Goal: Use online tool/utility: Utilize a website feature to perform a specific function

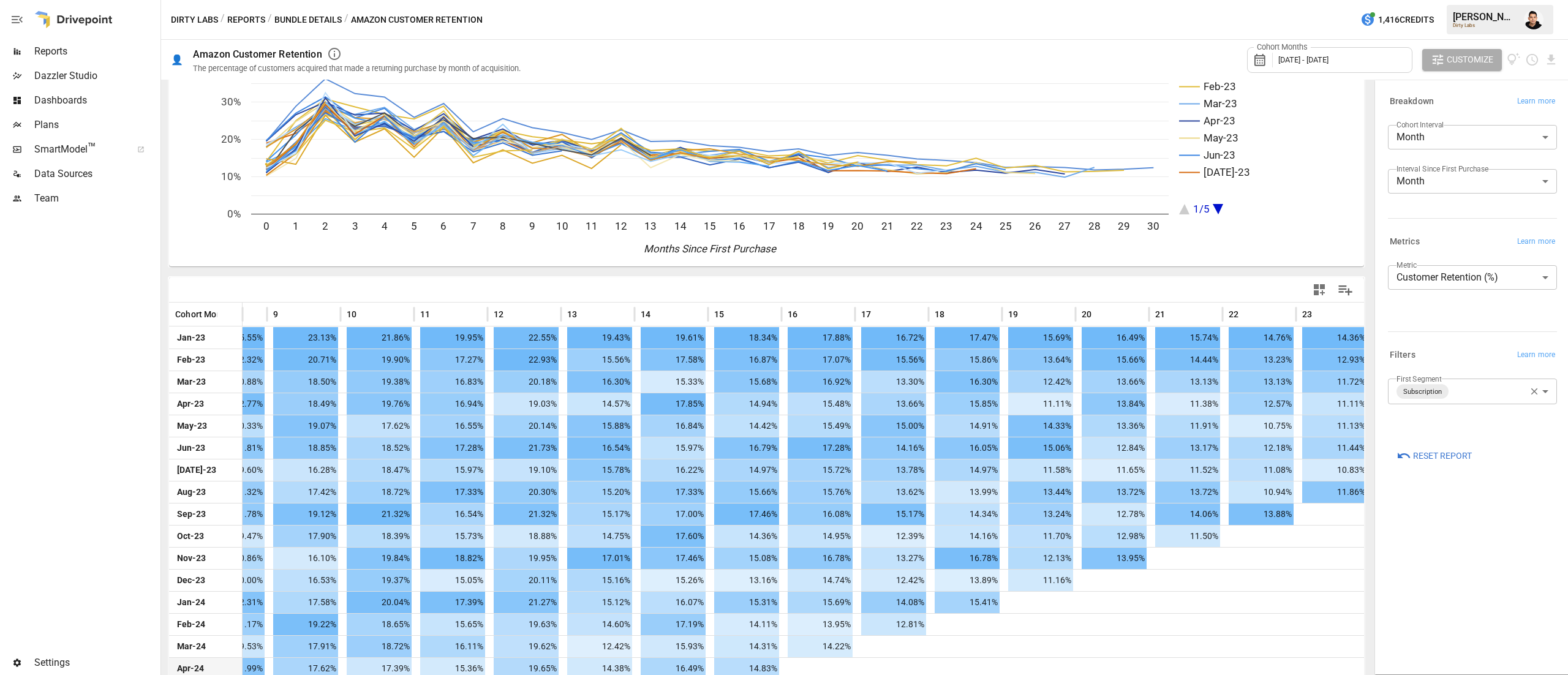
scroll to position [65, 0]
click at [1460, 0] on body "Reports Dazzler Studio Dashboards Plans SmartModel ™ Data Sources Team Settings…" at bounding box center [784, 0] width 1568 height 0
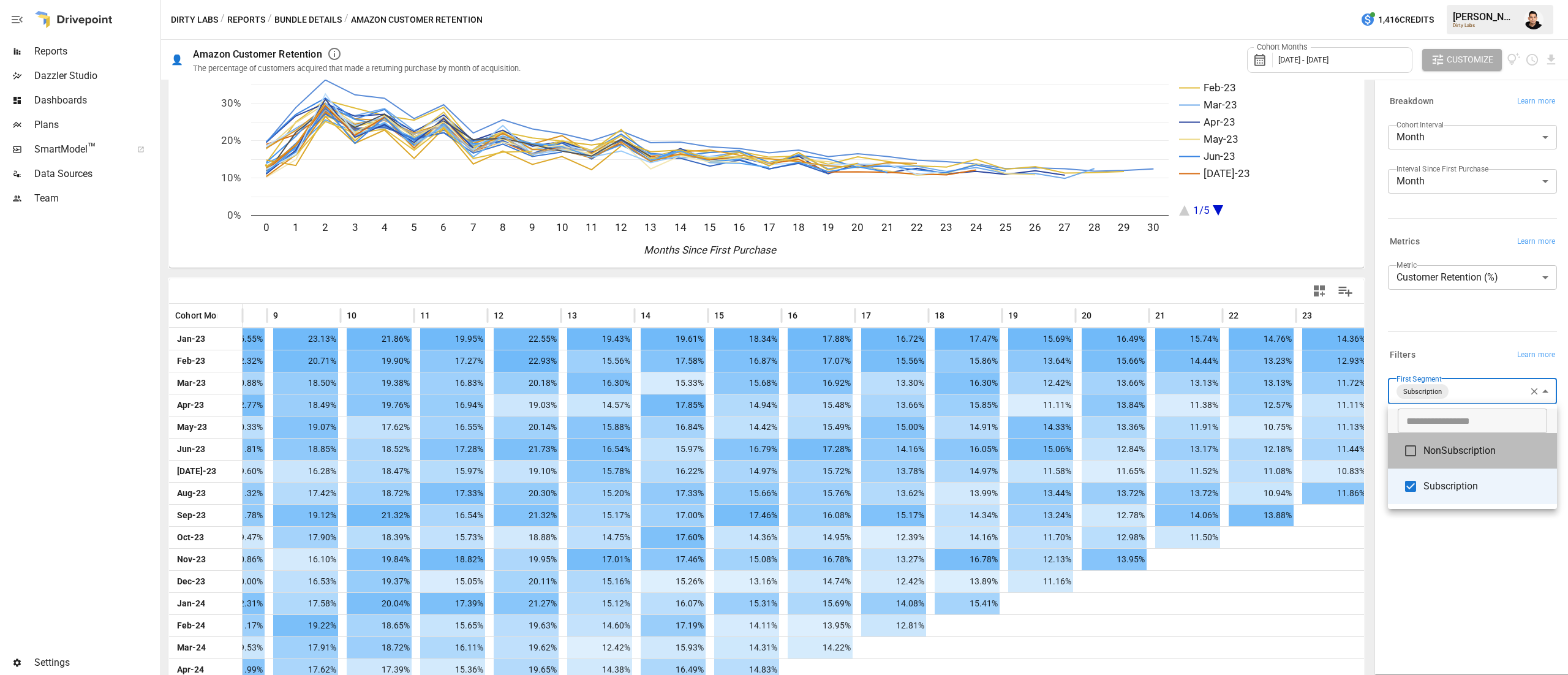
click at [1432, 455] on span "NonSubscription" at bounding box center [1485, 451] width 124 height 15
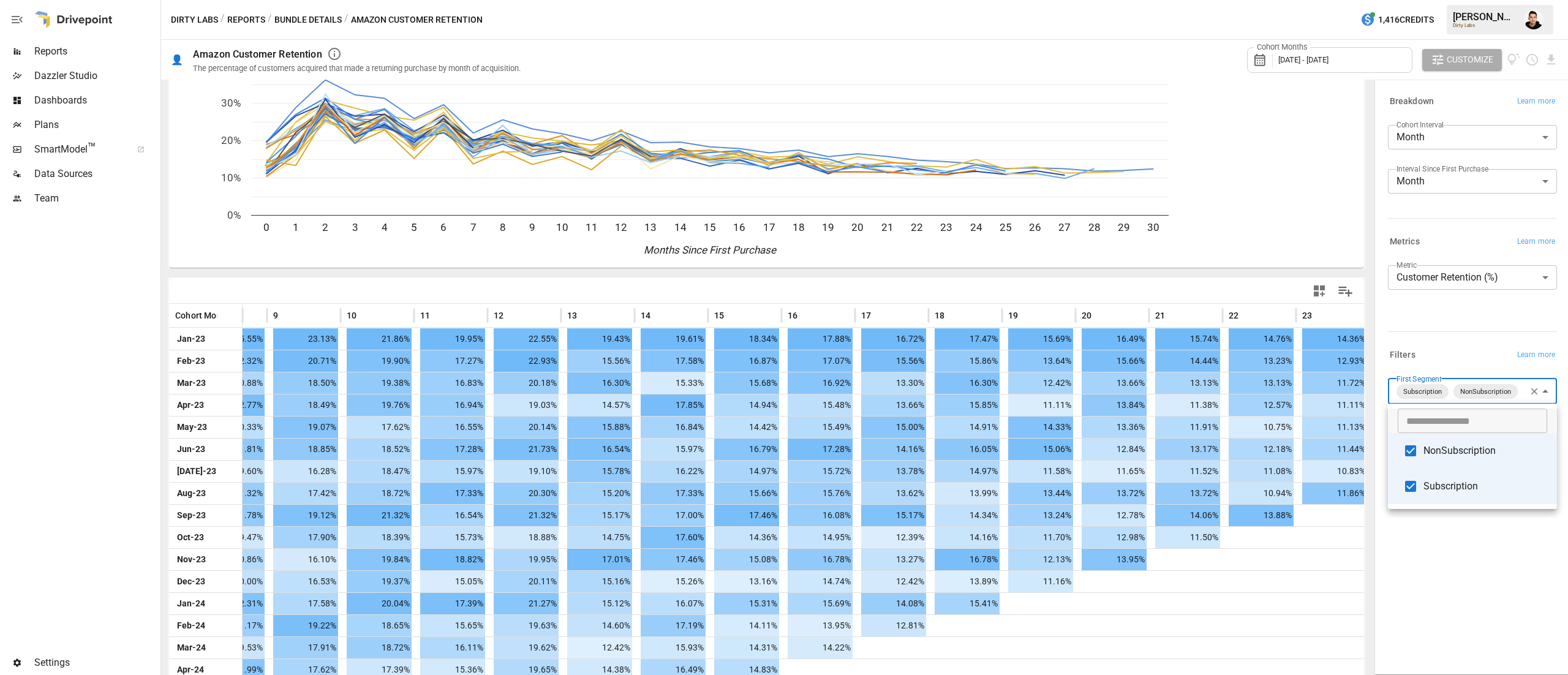
click at [1427, 479] on span "Subscription" at bounding box center [1485, 486] width 124 height 15
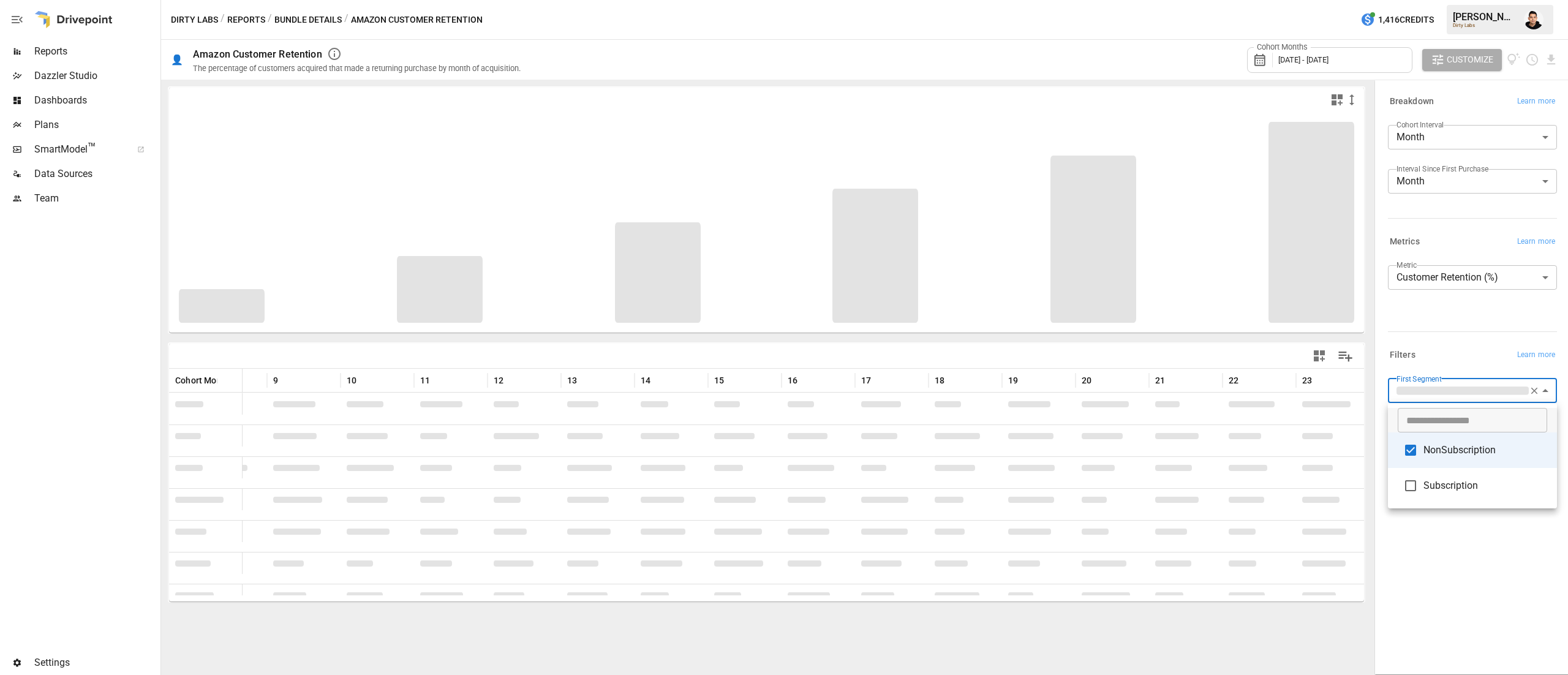
type input "**********"
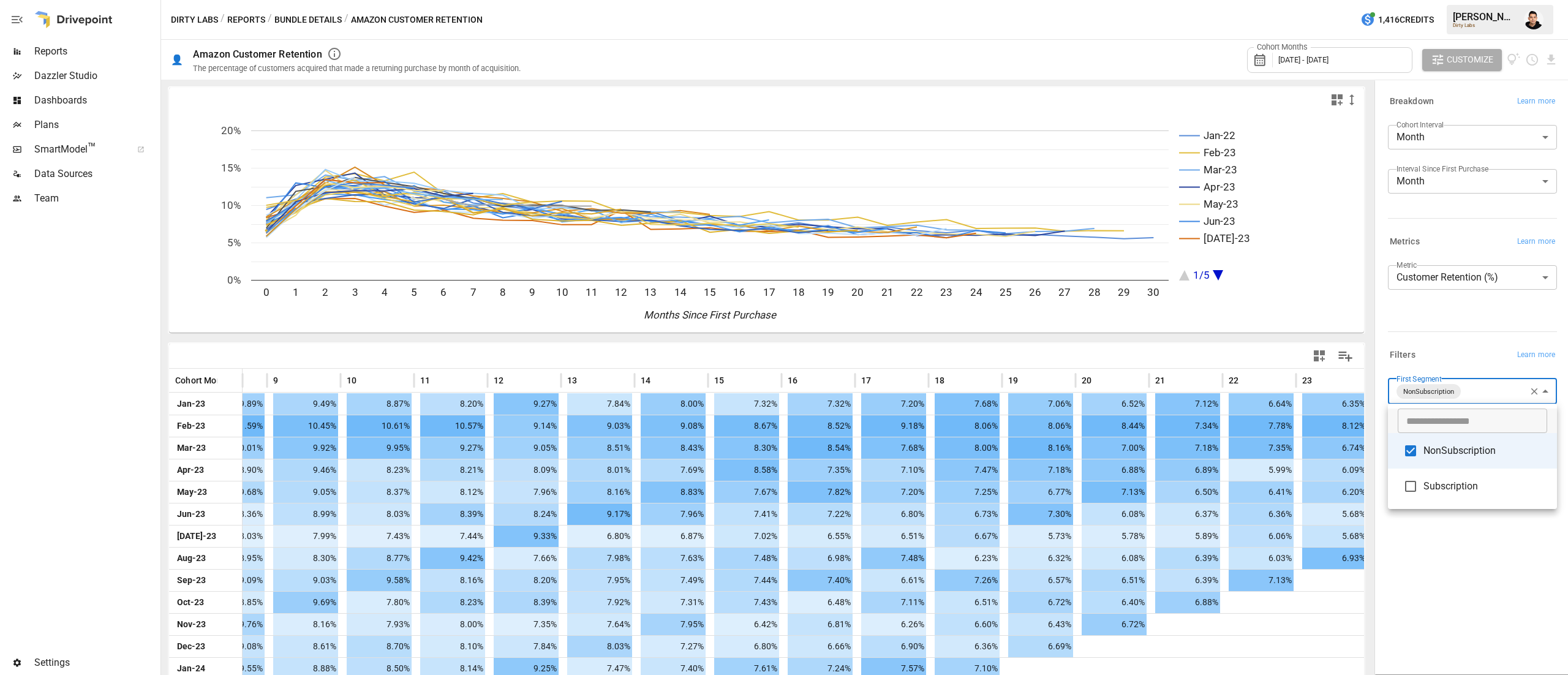
click at [524, 374] on div at bounding box center [784, 337] width 1568 height 675
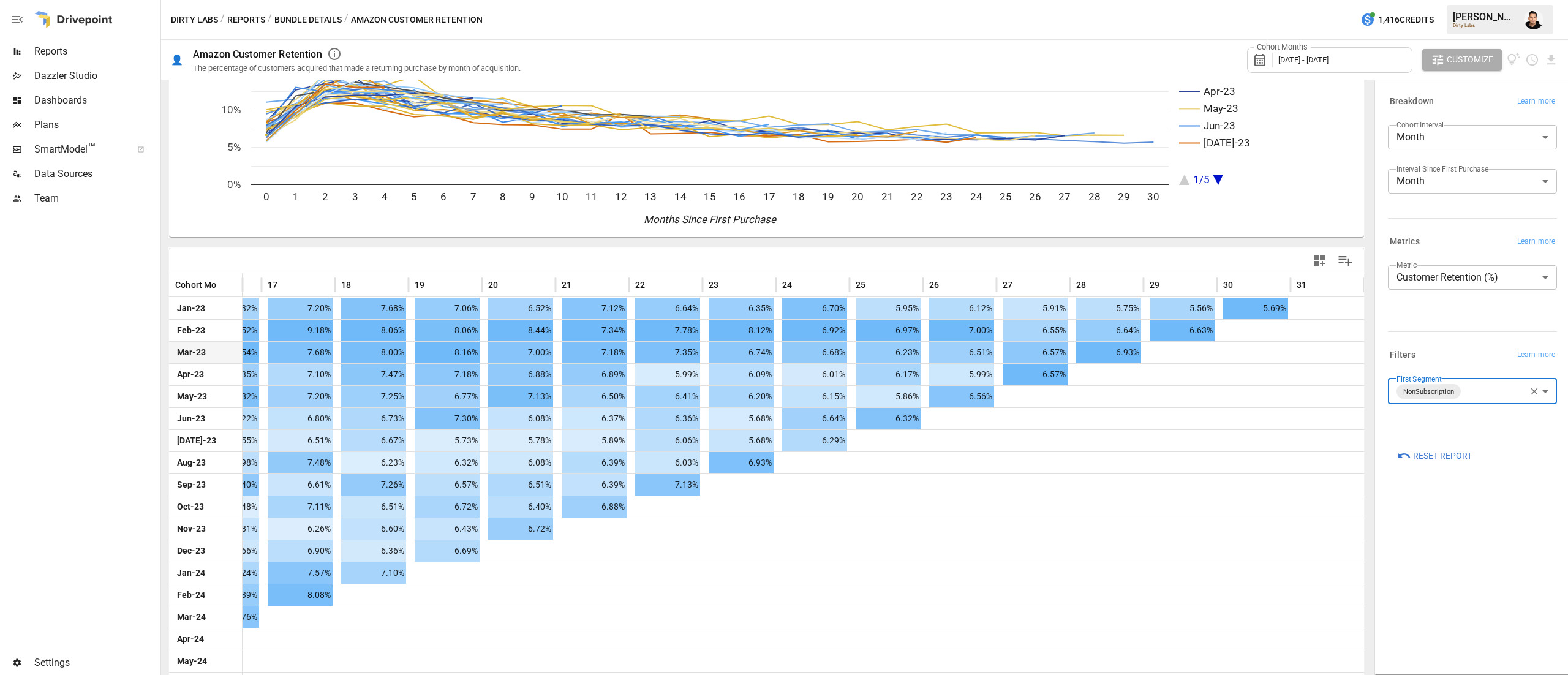
scroll to position [0, 1320]
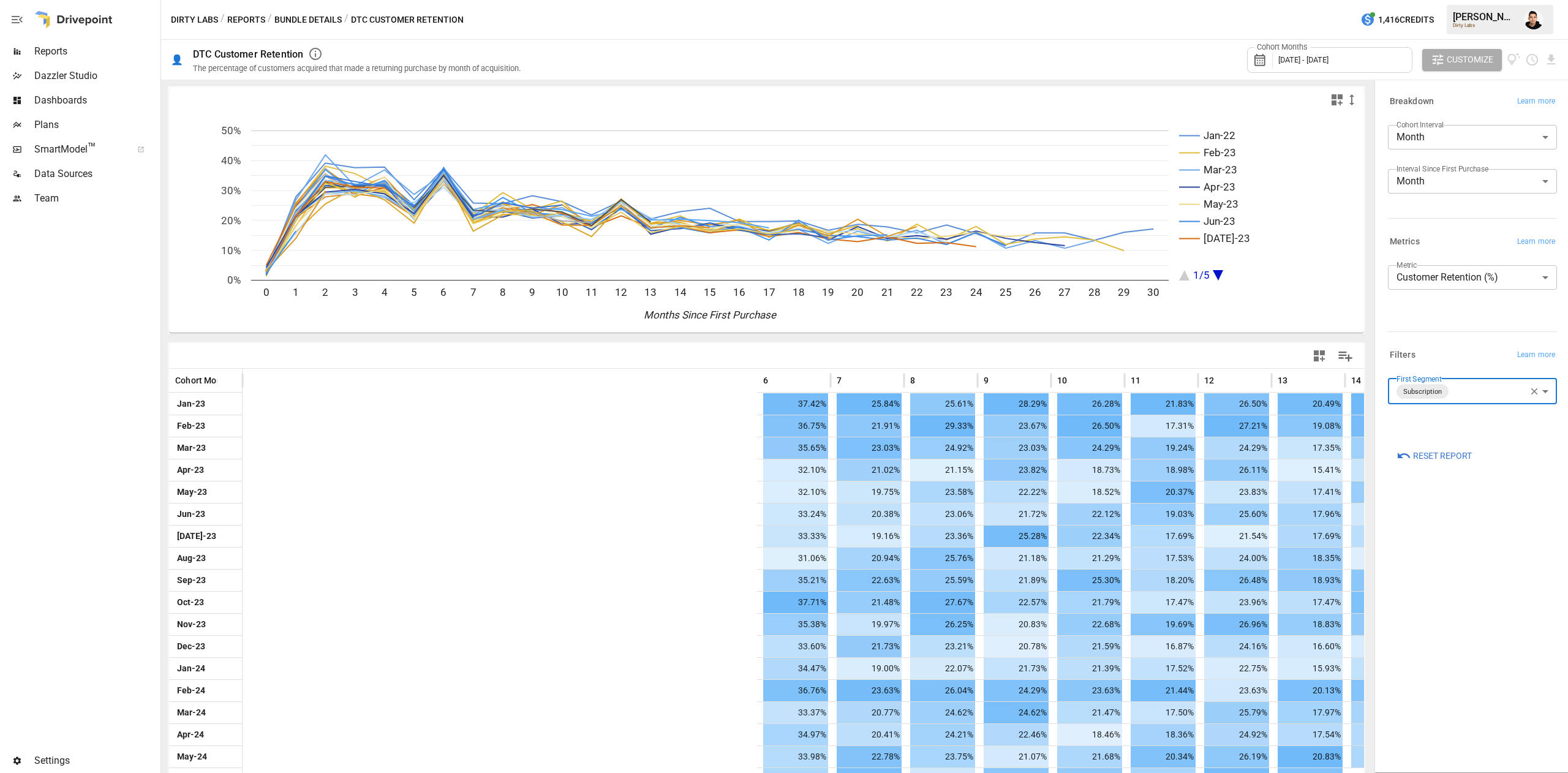
scroll to position [0, 723]
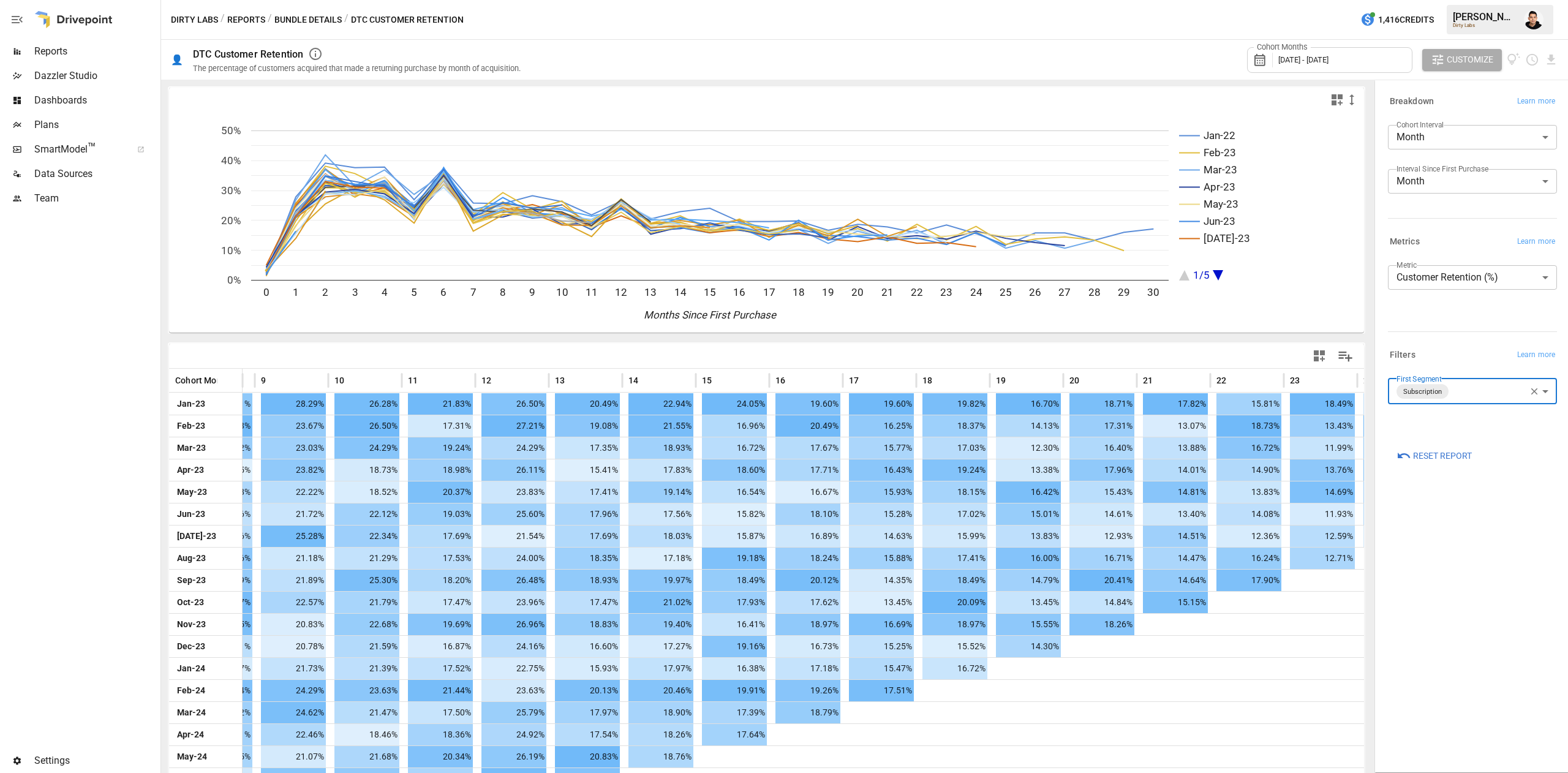
click at [1467, 0] on body "Reports Dazzler Studio Dashboards Plans SmartModel ™ Data Sources Team Settings…" at bounding box center [784, 0] width 1568 height 0
click at [1426, 455] on span "NonSubscription" at bounding box center [1485, 450] width 124 height 15
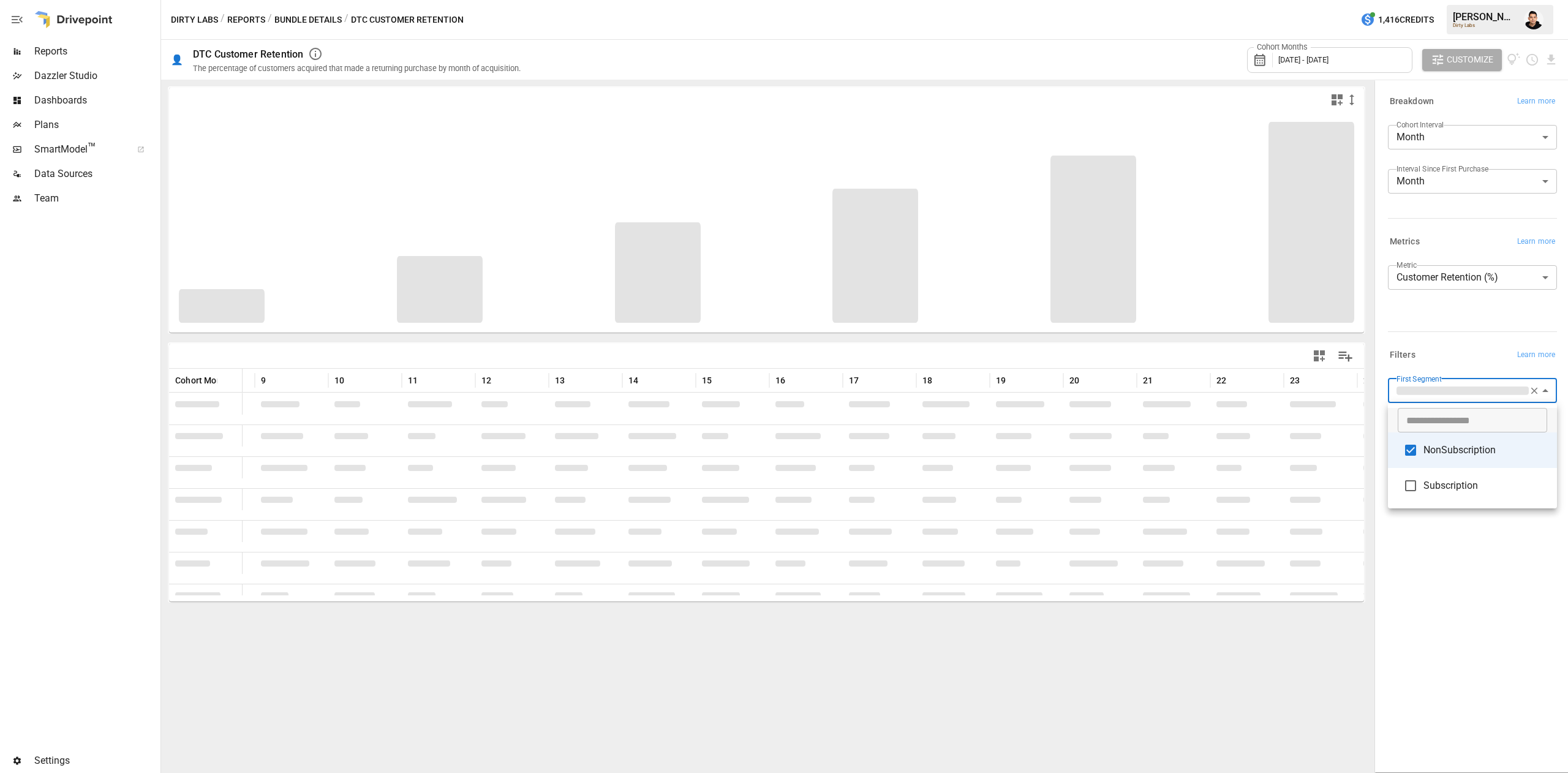
type input "**********"
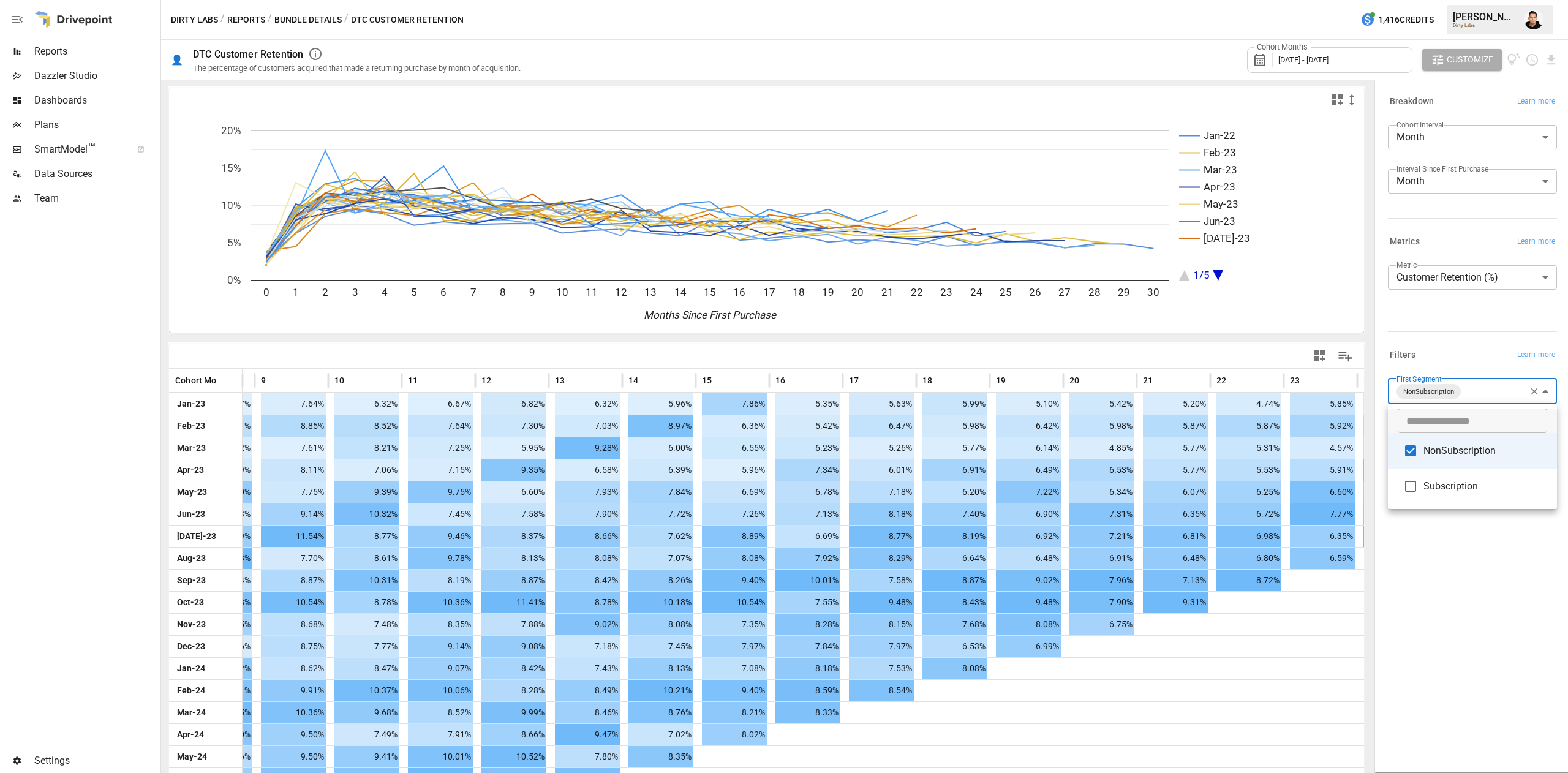
click at [1436, 622] on div at bounding box center [784, 386] width 1568 height 773
